Goal: Navigation & Orientation: Find specific page/section

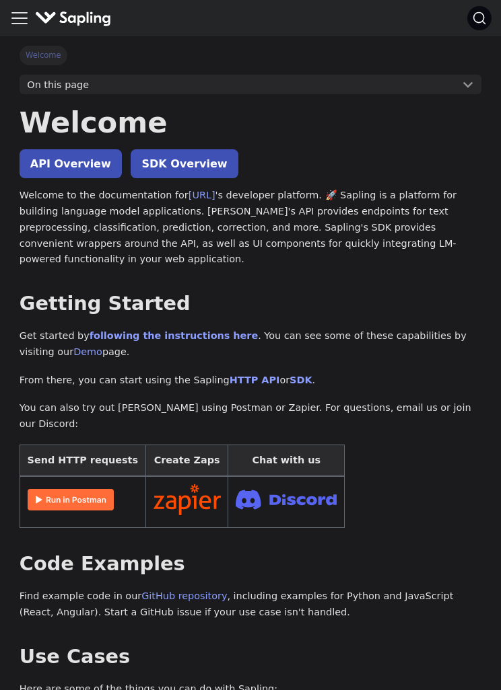
click at [348, 1] on nav "Docs Demo Dev Blog Contact GitHub Search ⌘ K Docs Demo Dev Blog Contact GitHub …" at bounding box center [250, 18] width 501 height 36
